Goal: Communication & Community: Answer question/provide support

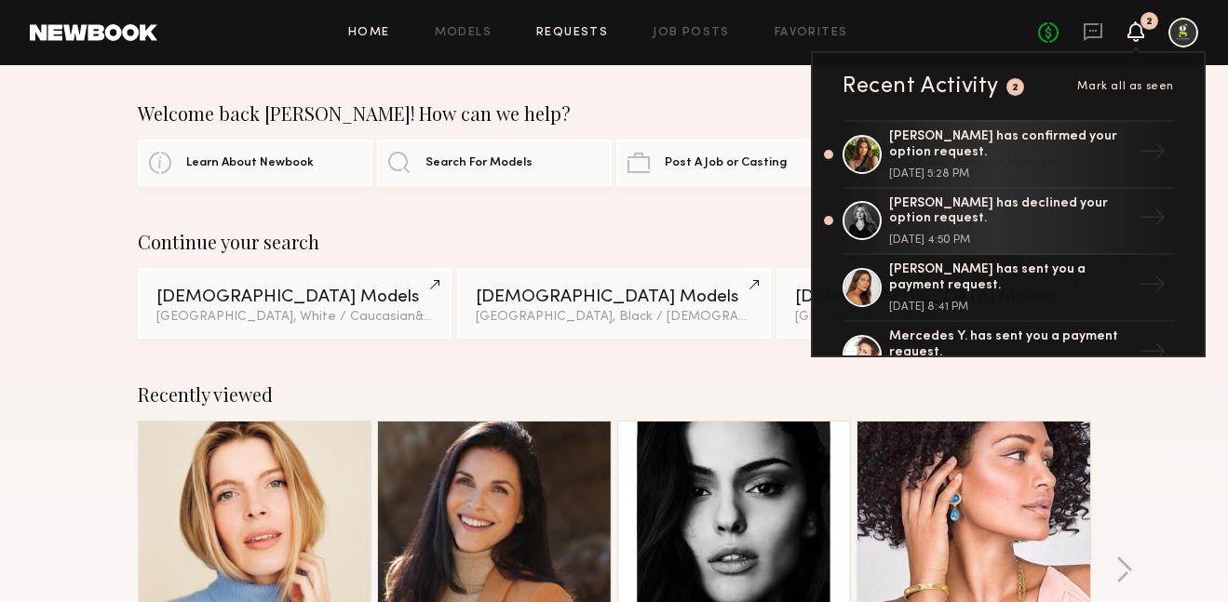
click at [596, 36] on link "Requests" at bounding box center [572, 33] width 72 height 12
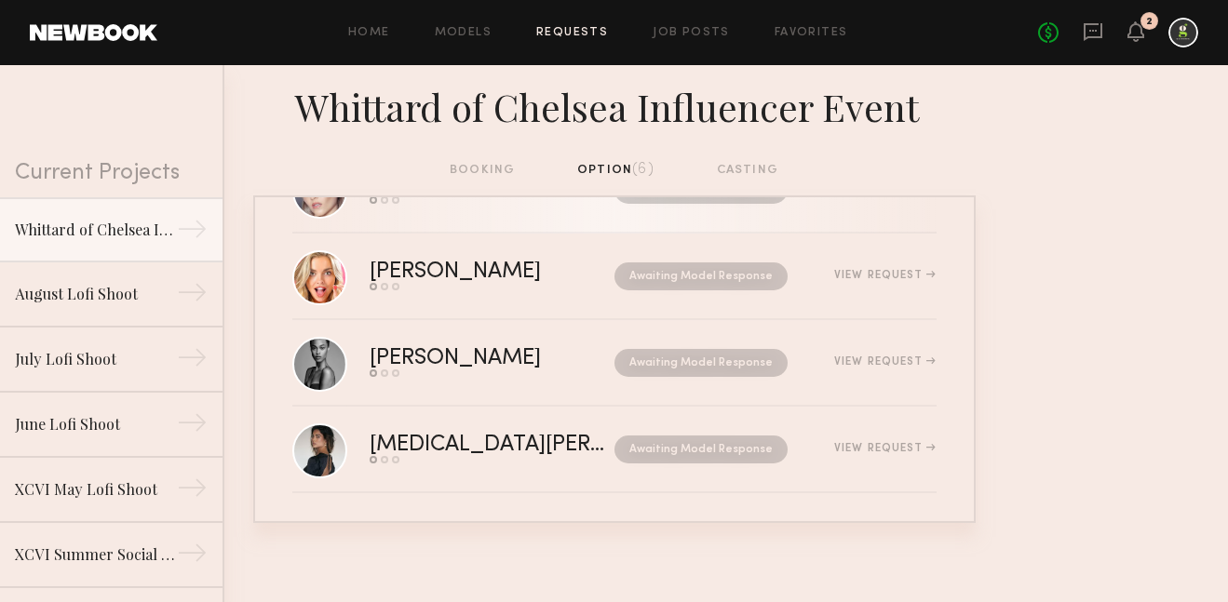
scroll to position [257, 0]
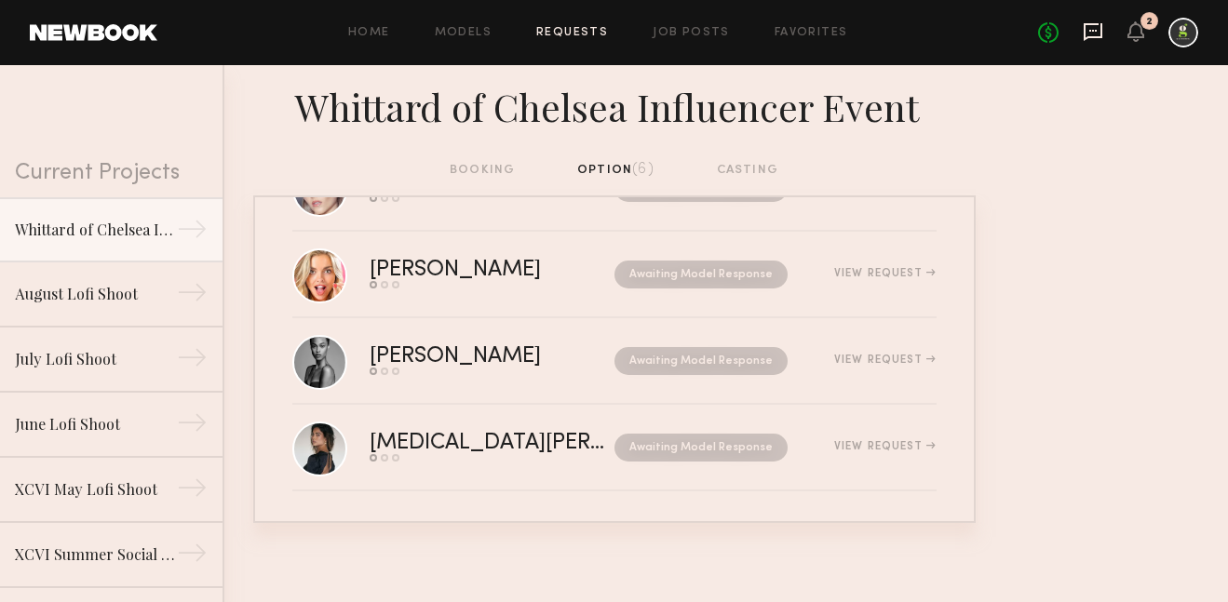
click at [1090, 26] on icon at bounding box center [1093, 31] width 20 height 20
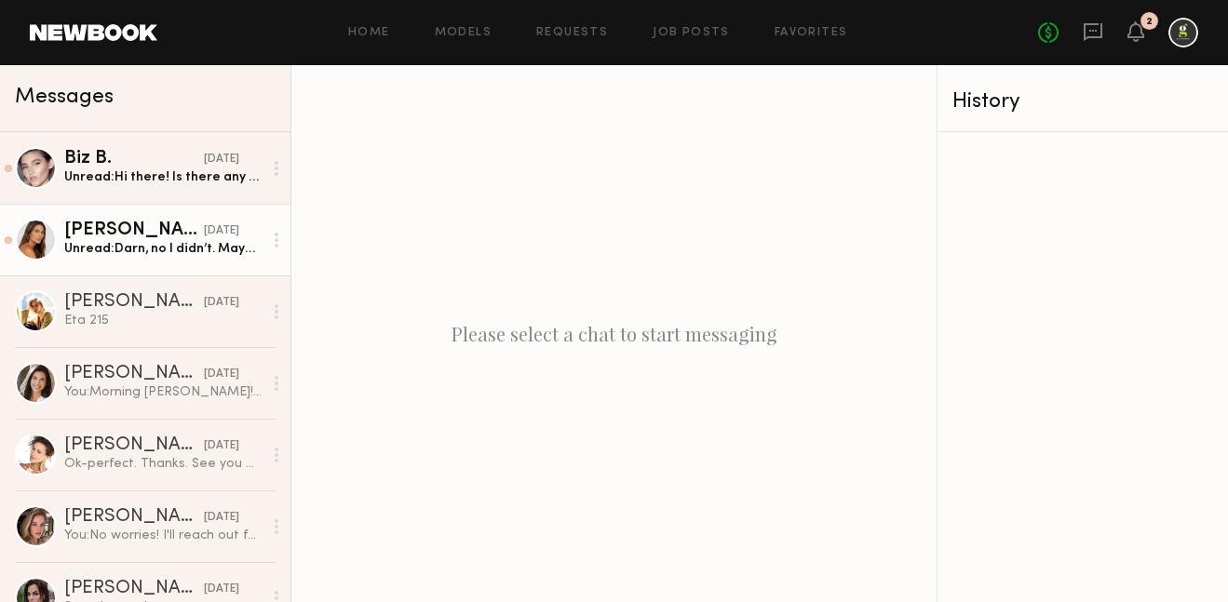
click at [152, 228] on div "Carly S." at bounding box center [134, 231] width 140 height 19
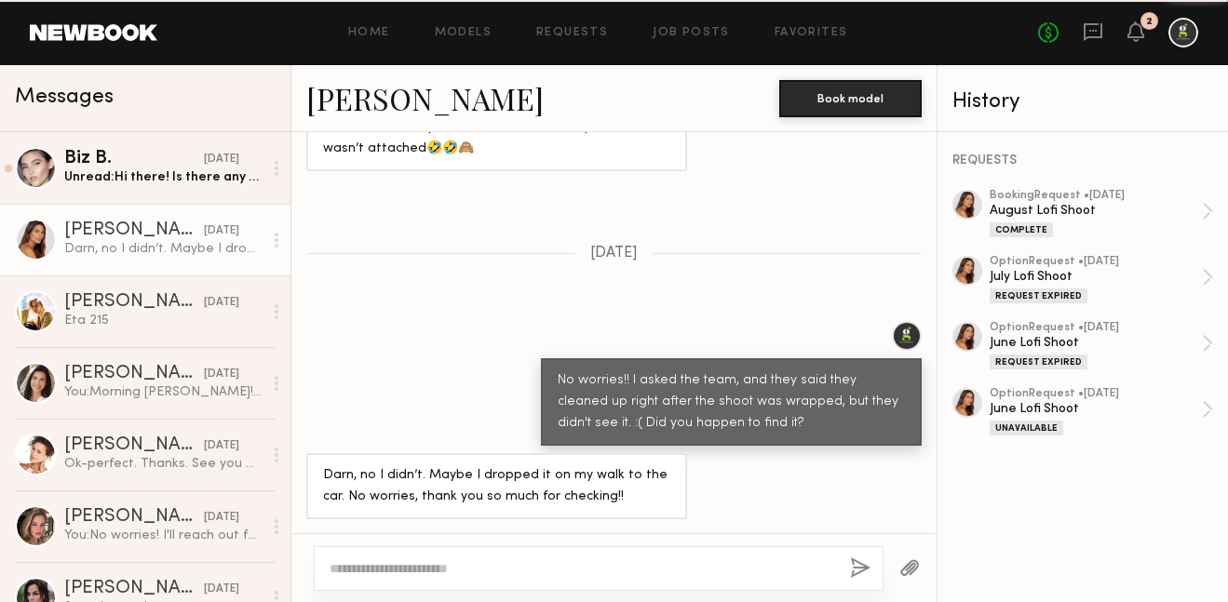
scroll to position [1232, 0]
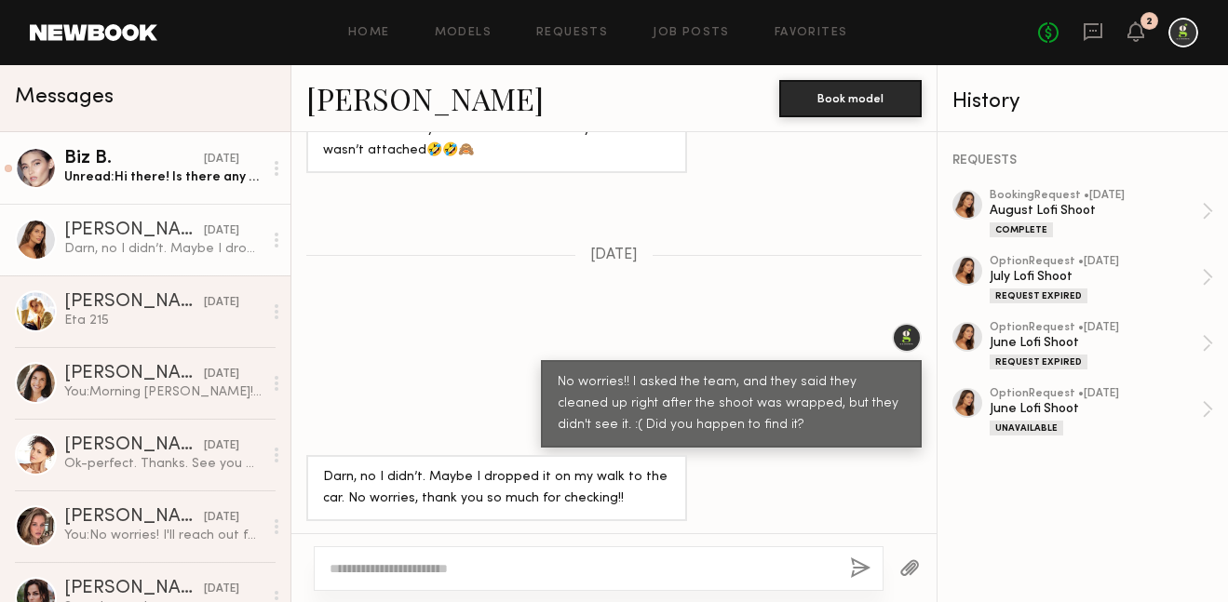
click at [142, 199] on link "Biz B. yesterday Unread: Hi there! Is there any wiggle room in the budget for t…" at bounding box center [145, 168] width 291 height 72
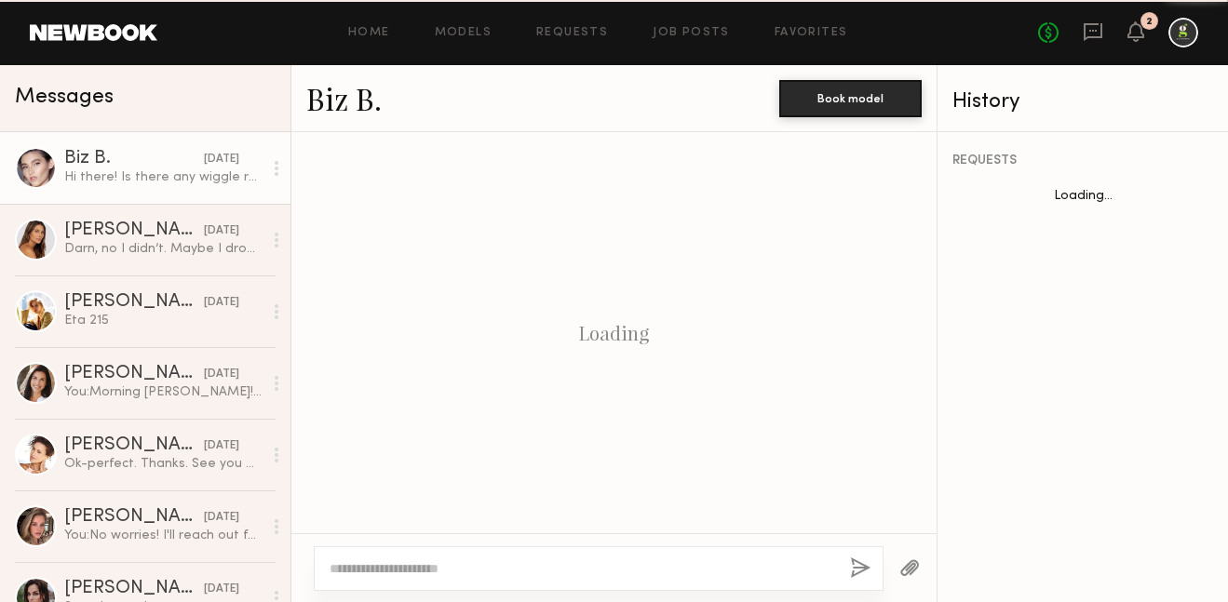
scroll to position [2877, 0]
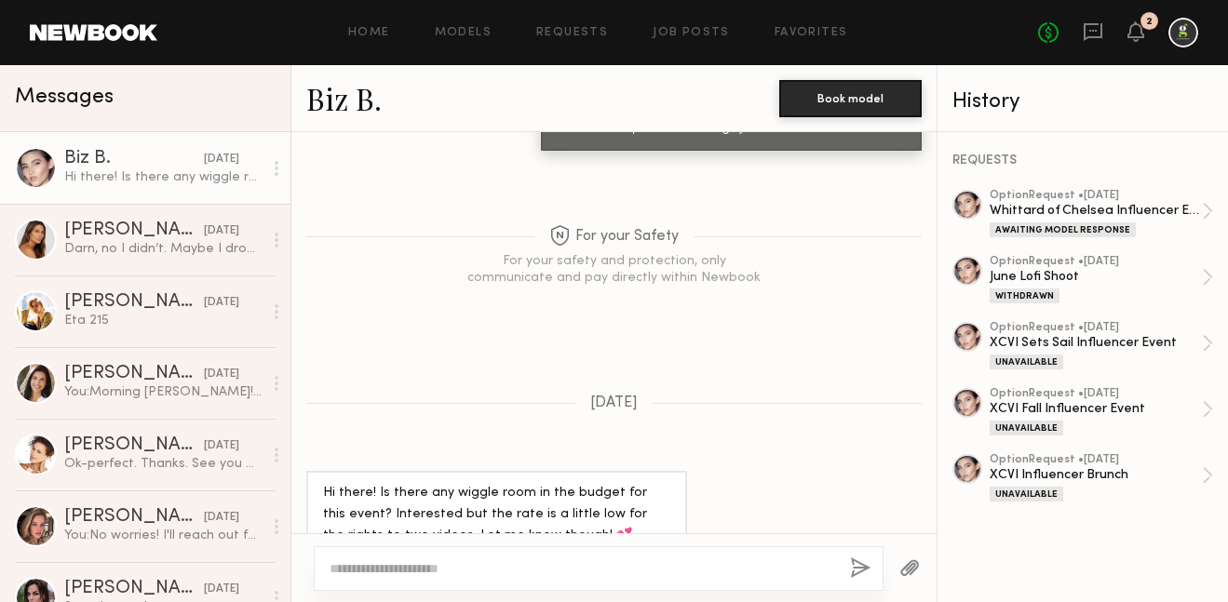
click at [345, 101] on link "Biz B." at bounding box center [343, 98] width 75 height 40
click at [511, 561] on textarea at bounding box center [583, 569] width 506 height 19
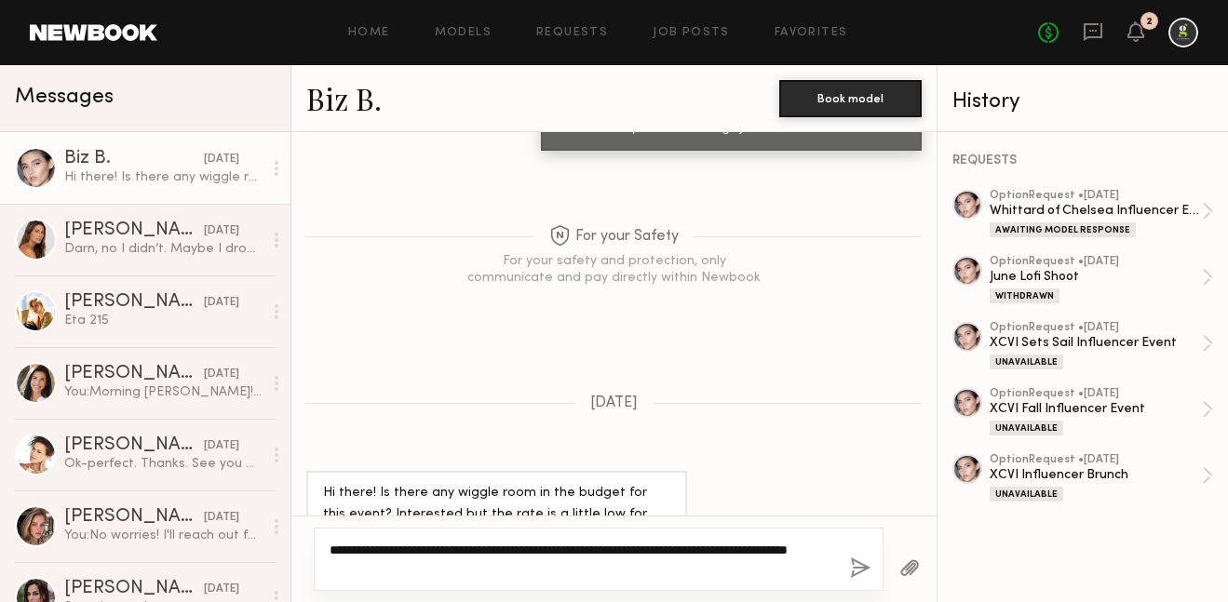
type textarea "**********"
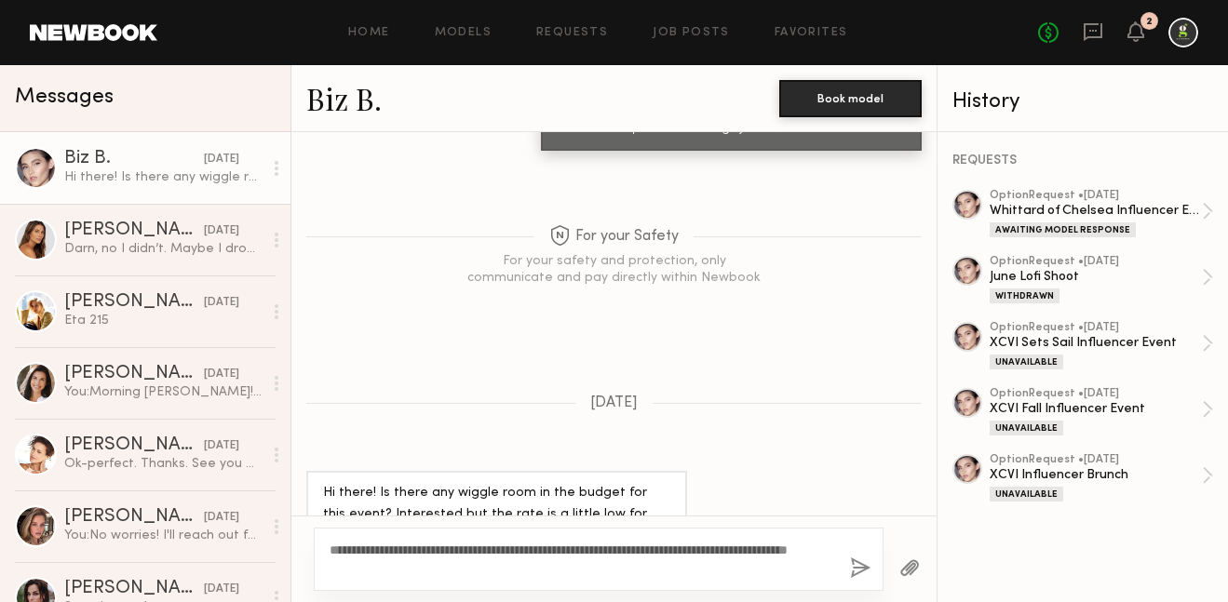
click at [859, 569] on button "button" at bounding box center [860, 569] width 20 height 23
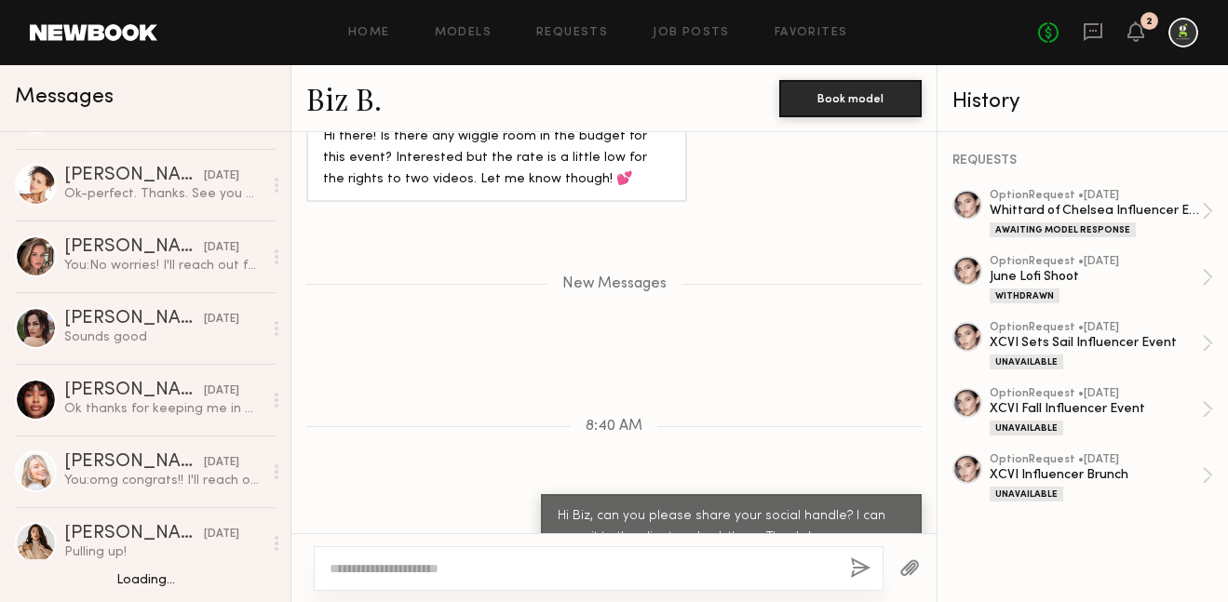
scroll to position [0, 0]
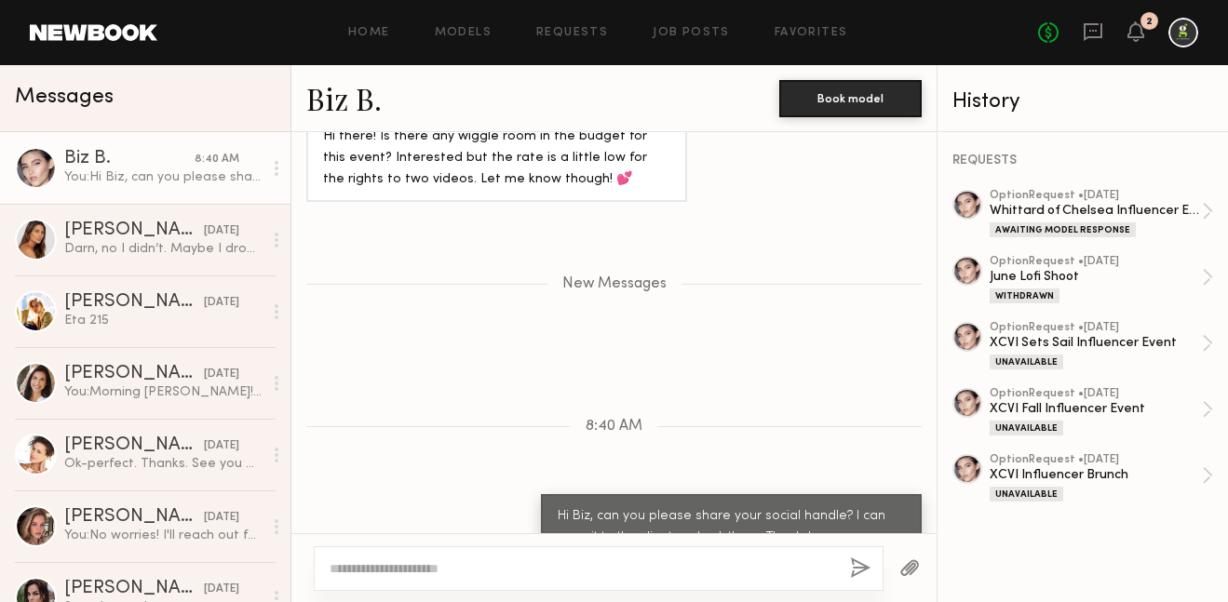
click at [116, 31] on link at bounding box center [94, 32] width 128 height 17
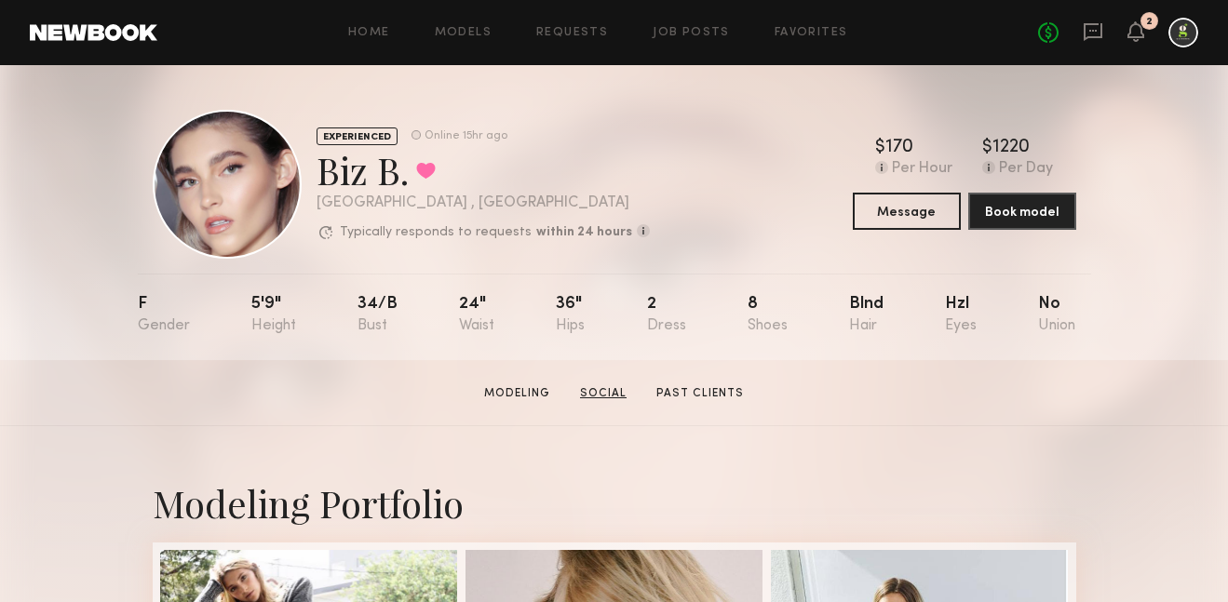
click at [601, 395] on link "Social" at bounding box center [603, 393] width 61 height 17
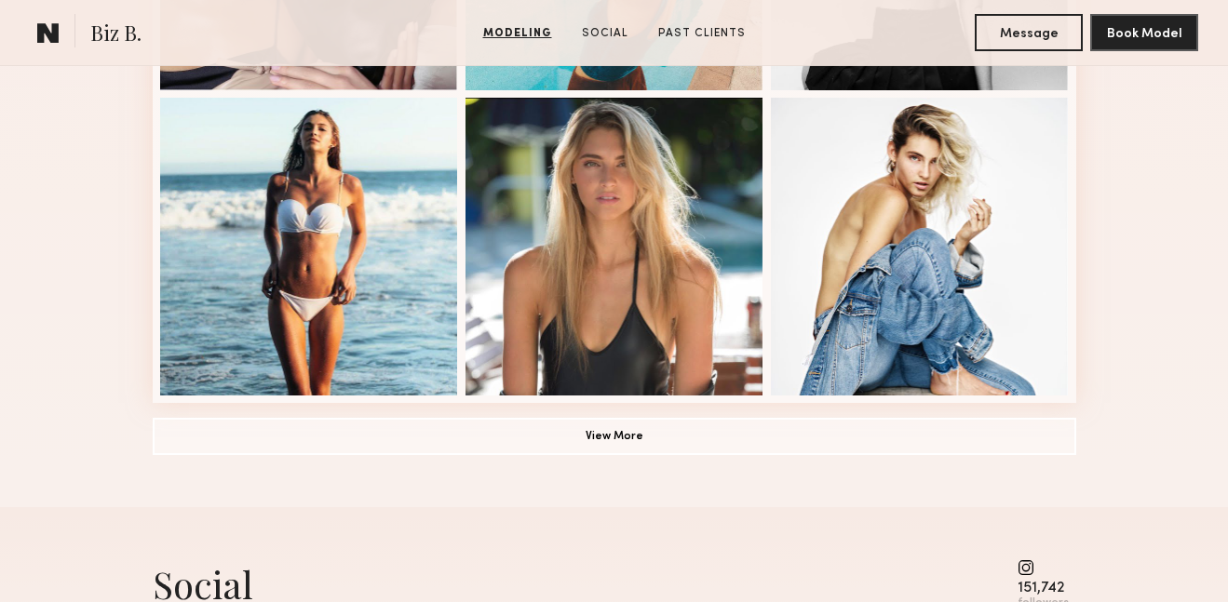
scroll to position [1365, 0]
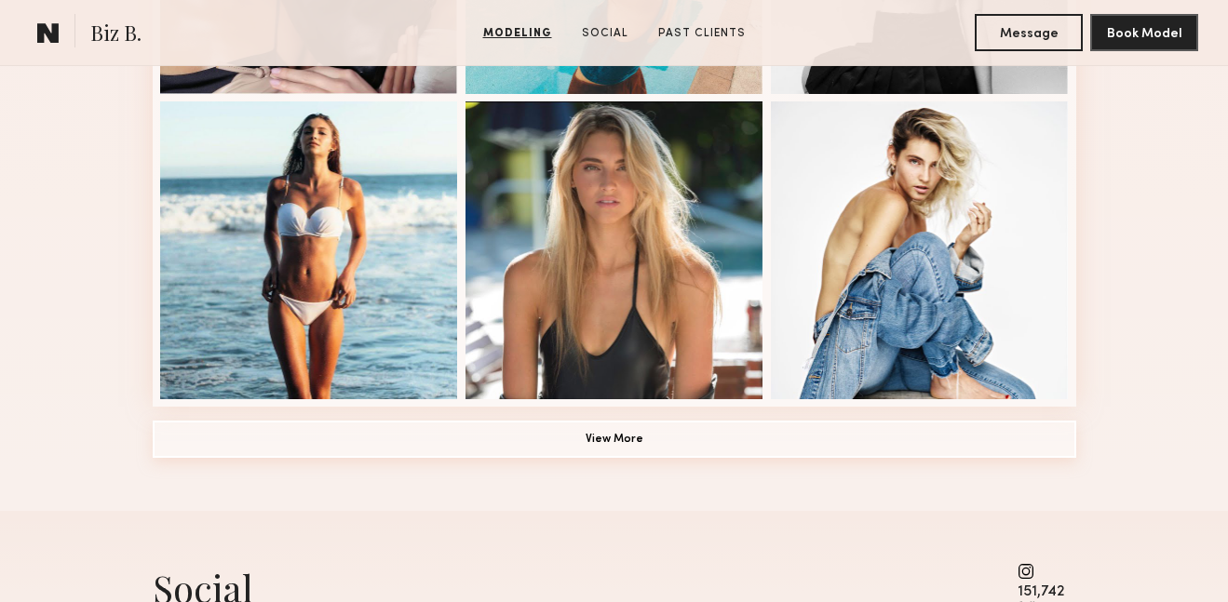
click at [646, 430] on button "View More" at bounding box center [615, 439] width 924 height 37
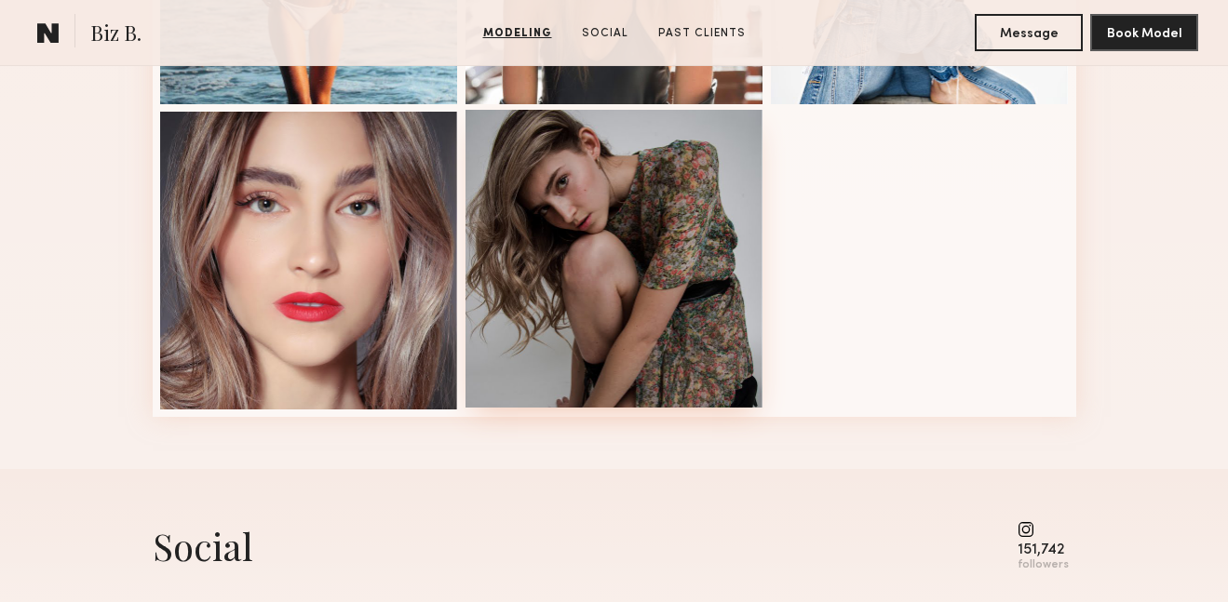
scroll to position [1662, 0]
